Goal: Information Seeking & Learning: Learn about a topic

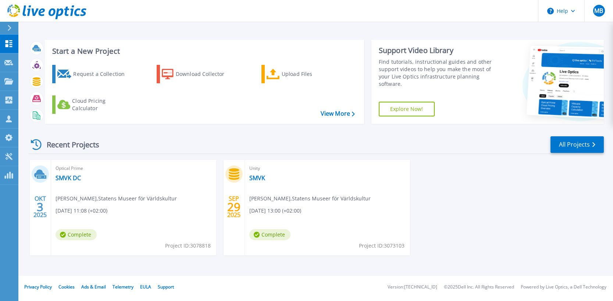
click at [82, 198] on span "Mattias Lindgren , Statens Museer för Världskultur" at bounding box center [116, 198] width 121 height 8
click at [65, 173] on div "Optical Prime SMVK DC Mattias Lindgren , Statens Museer för Världskultur 10/03/…" at bounding box center [133, 207] width 165 height 95
drag, startPoint x: 65, startPoint y: 173, endPoint x: 64, endPoint y: 178, distance: 5.2
click at [64, 178] on link "SMVK DC" at bounding box center [68, 177] width 25 height 7
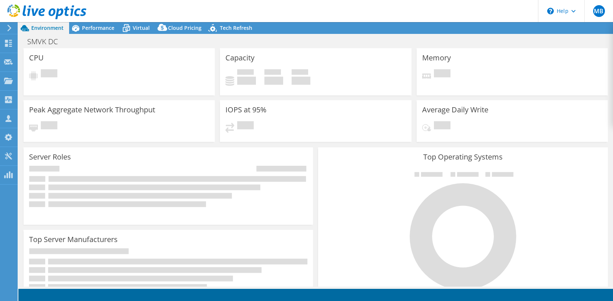
select select "USD"
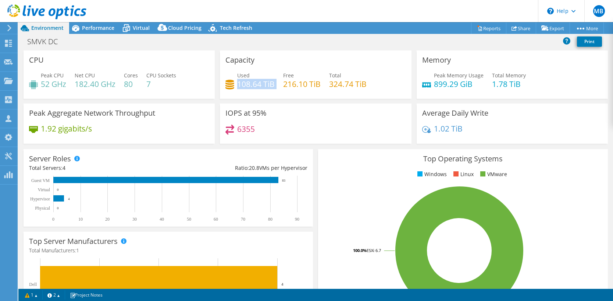
drag, startPoint x: 237, startPoint y: 84, endPoint x: 275, endPoint y: 82, distance: 37.9
click at [275, 82] on div "Used 108.64 TiB Free 216.10 TiB Total 324.74 TiB" at bounding box center [316, 83] width 180 height 24
drag, startPoint x: 275, startPoint y: 82, endPoint x: 275, endPoint y: 90, distance: 7.4
click at [275, 90] on div "Used 108.64 TiB Free 216.10 TiB Total 324.74 TiB" at bounding box center [316, 83] width 180 height 24
click at [237, 28] on span "Tech Refresh" at bounding box center [236, 27] width 32 height 7
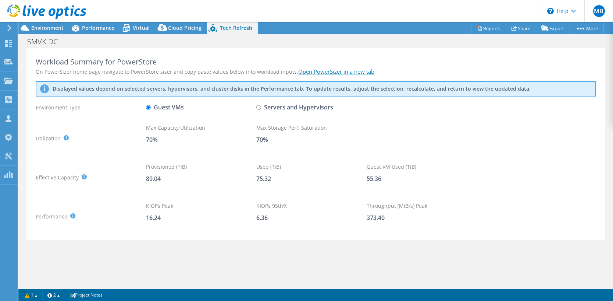
scroll to position [251, 0]
click at [262, 109] on label "Servers and Hypervisors" at bounding box center [294, 107] width 77 height 13
click at [261, 109] on input "Servers and Hypervisors" at bounding box center [258, 107] width 5 height 5
radio input "true"
click at [174, 109] on label "Guest VMs" at bounding box center [165, 107] width 38 height 13
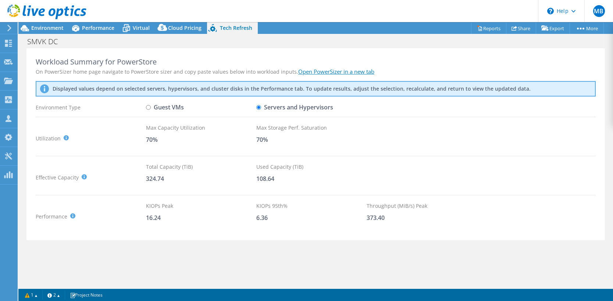
click at [151, 109] on input "Guest VMs" at bounding box center [148, 107] width 5 height 5
radio input "true"
click at [279, 106] on label "Servers and Hypervisors" at bounding box center [294, 107] width 77 height 13
click at [261, 106] on input "Servers and Hypervisors" at bounding box center [258, 107] width 5 height 5
radio input "true"
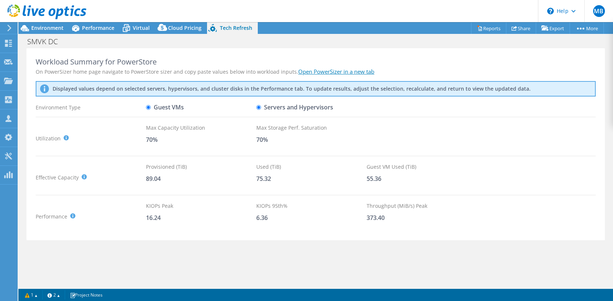
radio input "false"
click at [52, 294] on link "2" at bounding box center [53, 294] width 23 height 9
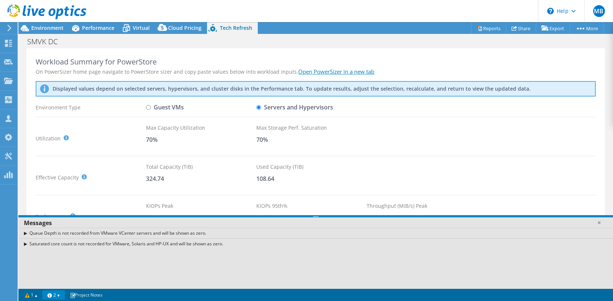
click at [52, 294] on link "2" at bounding box center [53, 294] width 23 height 9
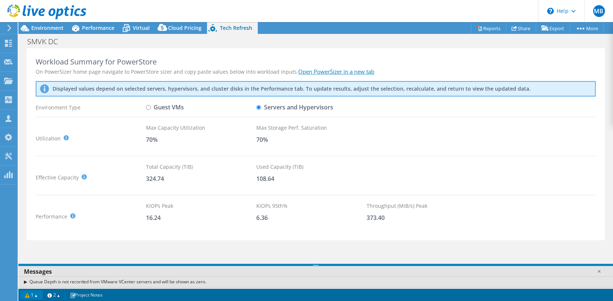
click at [36, 297] on link "1" at bounding box center [31, 294] width 23 height 9
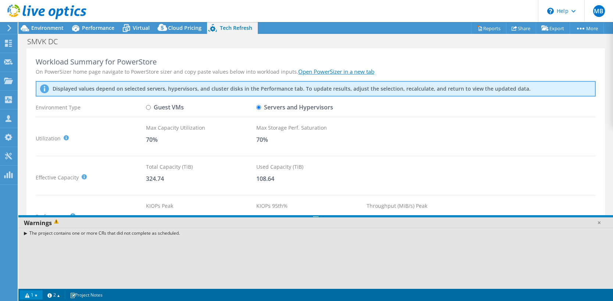
click at [36, 294] on link "1" at bounding box center [31, 294] width 23 height 9
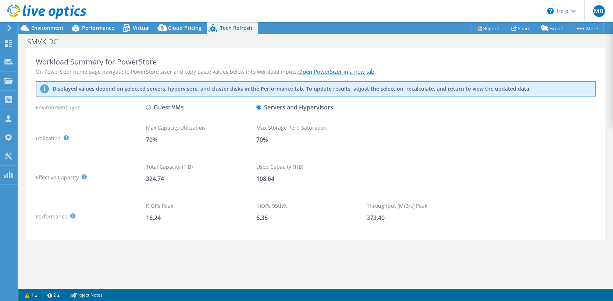
scroll to position [67, 0]
click at [325, 73] on link "Open PowerSizer in a new tab" at bounding box center [336, 71] width 76 height 7
click at [34, 26] on span "Environment" at bounding box center [47, 27] width 32 height 7
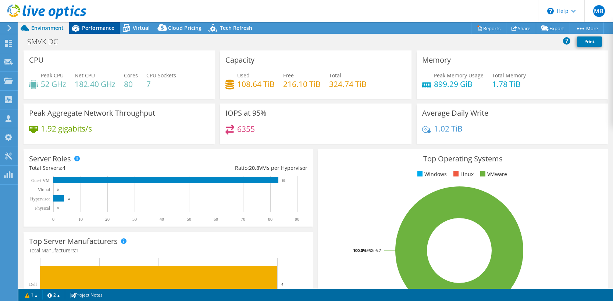
click at [91, 29] on span "Performance" at bounding box center [98, 27] width 32 height 7
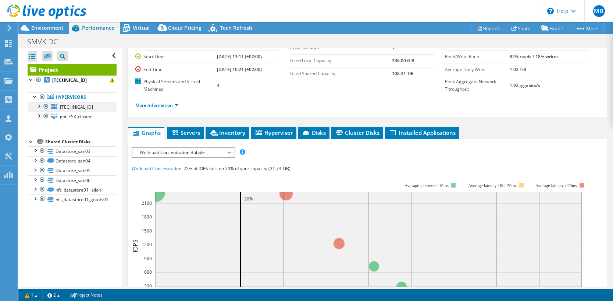
click at [38, 107] on div at bounding box center [38, 105] width 7 height 7
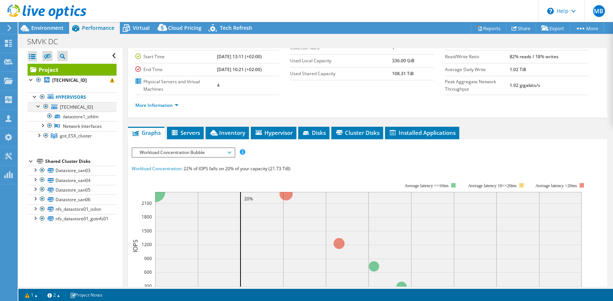
click at [38, 107] on div at bounding box center [38, 105] width 7 height 7
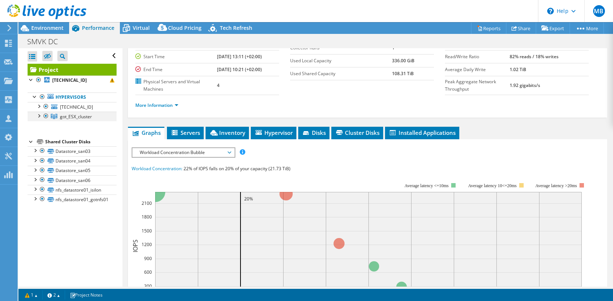
click at [40, 116] on div at bounding box center [38, 114] width 7 height 7
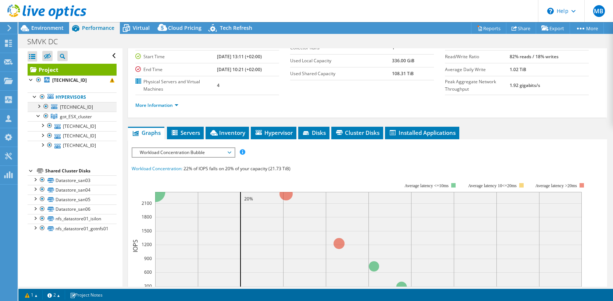
click at [40, 108] on div at bounding box center [38, 105] width 7 height 7
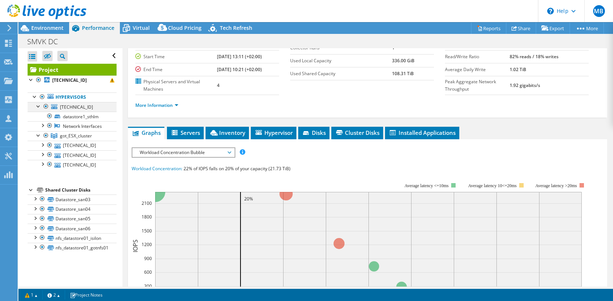
click at [40, 108] on div at bounding box center [38, 105] width 7 height 7
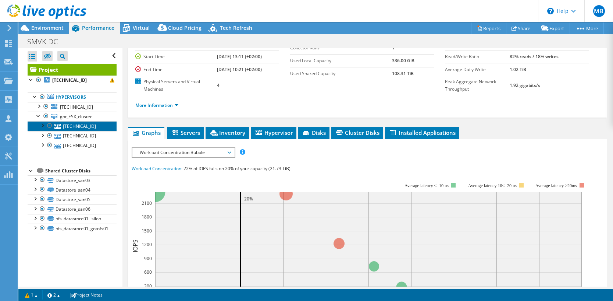
click at [82, 128] on link "172.16.0.151" at bounding box center [72, 126] width 89 height 10
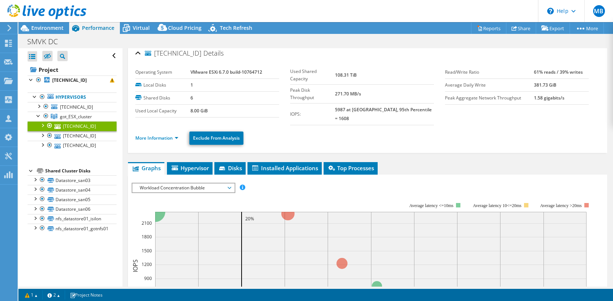
scroll to position [0, 0]
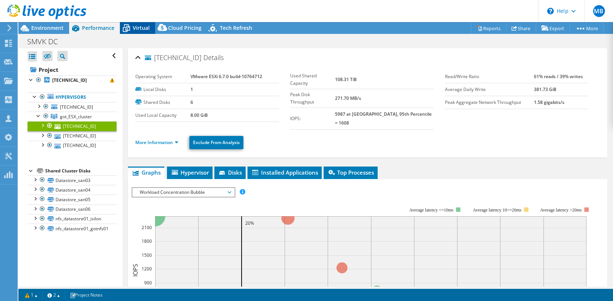
click at [140, 30] on span "Virtual" at bounding box center [141, 27] width 17 height 7
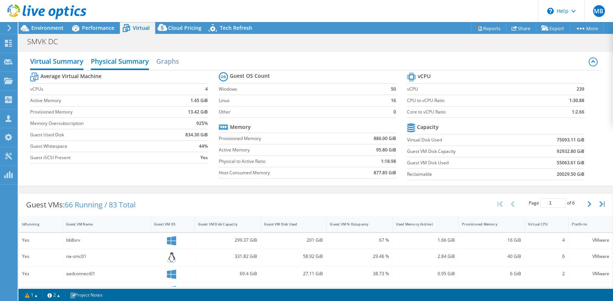
click at [121, 56] on h2 "Physical Summary" at bounding box center [120, 62] width 58 height 16
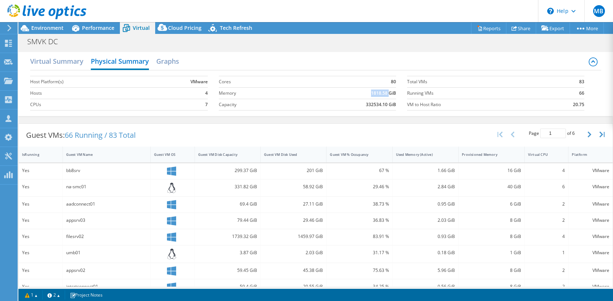
drag, startPoint x: 368, startPoint y: 91, endPoint x: 386, endPoint y: 92, distance: 18.4
click at [386, 92] on b "1818.58 GiB" at bounding box center [383, 92] width 25 height 7
drag, startPoint x: 386, startPoint y: 92, endPoint x: 385, endPoint y: 104, distance: 12.2
click at [385, 104] on b "332534.10 GiB" at bounding box center [381, 104] width 30 height 7
click at [158, 58] on h2 "Graphs" at bounding box center [167, 62] width 23 height 16
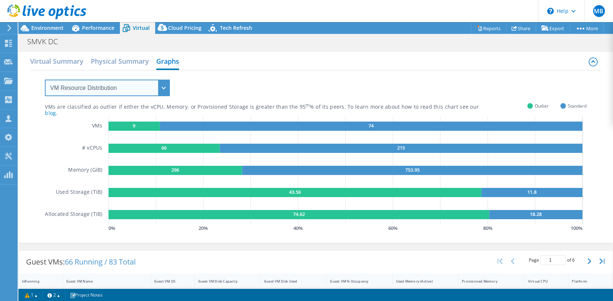
click at [113, 86] on select "VM Resource Distribution Provisioning Contrast Over Provisioning" at bounding box center [107, 87] width 125 height 17
click at [114, 85] on select "VM Resource Distribution Provisioning Contrast Over Provisioning" at bounding box center [107, 87] width 125 height 17
click at [115, 84] on select "VM Resource Distribution Provisioning Contrast Over Provisioning" at bounding box center [107, 87] width 125 height 17
click at [45, 79] on select "VM Resource Distribution Provisioning Contrast Over Provisioning" at bounding box center [107, 87] width 125 height 17
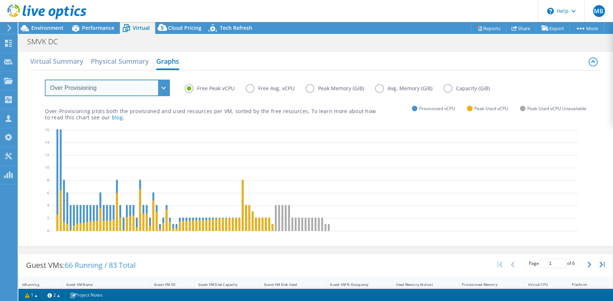
click at [107, 86] on select "VM Resource Distribution Provisioning Contrast Over Provisioning" at bounding box center [107, 87] width 125 height 17
select select "VM Resource Distribution"
click at [45, 79] on select "VM Resource Distribution Provisioning Contrast Over Provisioning" at bounding box center [107, 87] width 125 height 17
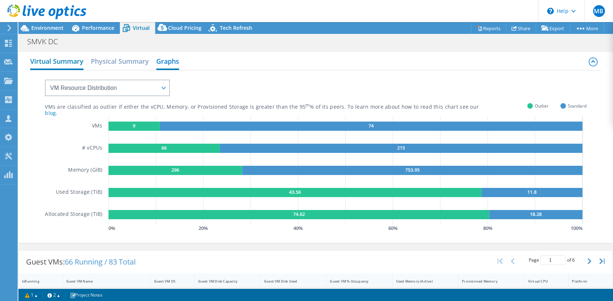
click at [59, 63] on h2 "Virtual Summary" at bounding box center [56, 62] width 53 height 16
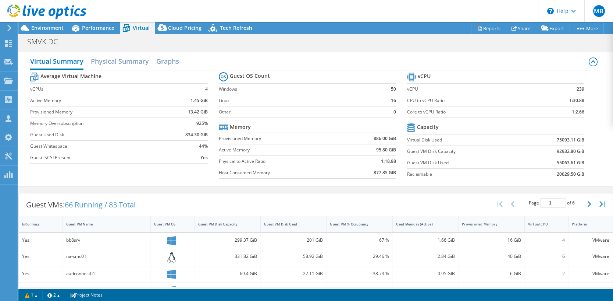
click at [577, 89] on b "239" at bounding box center [581, 88] width 8 height 7
drag, startPoint x: 577, startPoint y: 89, endPoint x: 587, endPoint y: 101, distance: 15.4
click at [587, 101] on section "vCPU vCPU 239 CPU to vCPU Ratio 1:30.88 Core to vCPU Ratio 1:2.66 Capacity Virt…" at bounding box center [501, 127] width 188 height 113
drag, startPoint x: 404, startPoint y: 100, endPoint x: 584, endPoint y: 100, distance: 179.6
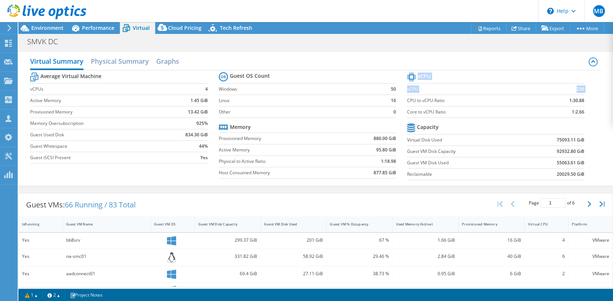
click at [584, 100] on section "vCPU vCPU 239 CPU to vCPU Ratio 1:30.88 Core to vCPU Ratio 1:2.66 Capacity Virt…" at bounding box center [501, 127] width 188 height 113
drag, startPoint x: 584, startPoint y: 100, endPoint x: 584, endPoint y: 107, distance: 7.0
click at [584, 107] on section "vCPU vCPU 239 CPU to vCPU Ratio 1:30.88 Core to vCPU Ratio 1:2.66 Capacity Virt…" at bounding box center [501, 127] width 188 height 113
drag, startPoint x: 404, startPoint y: 109, endPoint x: 570, endPoint y: 110, distance: 166.3
click at [570, 110] on tr "Core to vCPU Ratio 1:2.66" at bounding box center [495, 111] width 177 height 11
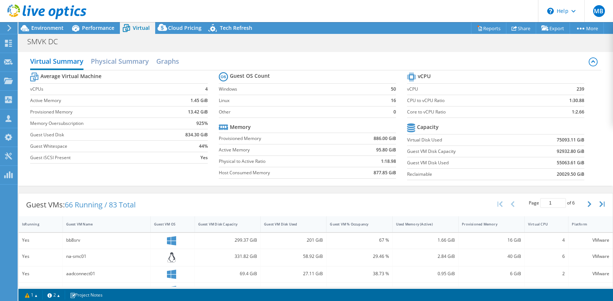
drag, startPoint x: 570, startPoint y: 110, endPoint x: 592, endPoint y: 121, distance: 24.7
click at [592, 121] on div "Average Virtual Machine vCPUs 4 Active Memory 1.45 GiB Provisioned Memory 13.42…" at bounding box center [315, 126] width 571 height 113
click at [577, 89] on b "239" at bounding box center [581, 88] width 8 height 7
drag, startPoint x: 575, startPoint y: 89, endPoint x: 584, endPoint y: 120, distance: 31.9
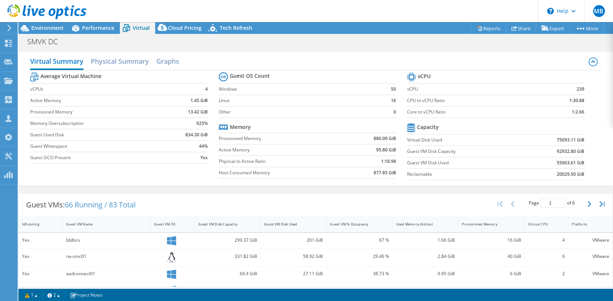
click at [584, 120] on section "vCPU vCPU 239 CPU to vCPU Ratio 1:30.88 Core to vCPU Ratio 1:2.66 Capacity Virt…" at bounding box center [501, 127] width 188 height 113
drag, startPoint x: 567, startPoint y: 112, endPoint x: 580, endPoint y: 112, distance: 12.5
click at [580, 112] on section "vCPU vCPU 239 CPU to vCPU Ratio 1:30.88 Core to vCPU Ratio 1:2.66 Capacity Virt…" at bounding box center [501, 127] width 188 height 113
drag, startPoint x: 580, startPoint y: 112, endPoint x: 586, endPoint y: 125, distance: 13.8
click at [586, 125] on section "vCPU vCPU 239 CPU to vCPU Ratio 1:30.88 Core to vCPU Ratio 1:2.66 Capacity Virt…" at bounding box center [501, 127] width 188 height 113
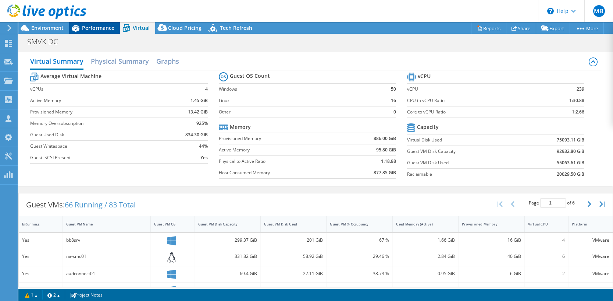
click at [90, 29] on span "Performance" at bounding box center [98, 27] width 32 height 7
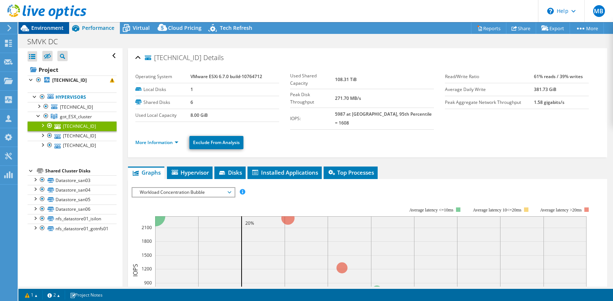
click at [60, 29] on span "Environment" at bounding box center [47, 27] width 32 height 7
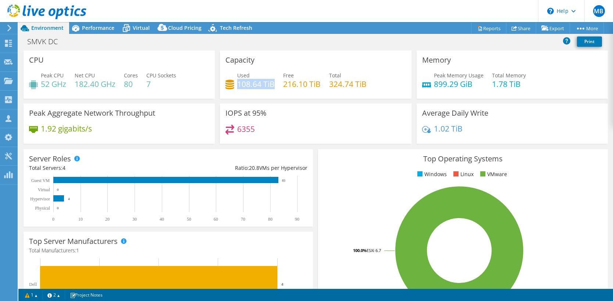
drag, startPoint x: 237, startPoint y: 84, endPoint x: 272, endPoint y: 84, distance: 35.0
click at [272, 84] on h4 "108.64 TiB" at bounding box center [256, 84] width 38 height 8
click at [11, 45] on icon at bounding box center [8, 43] width 9 height 7
